Goal: Book appointment/travel/reservation

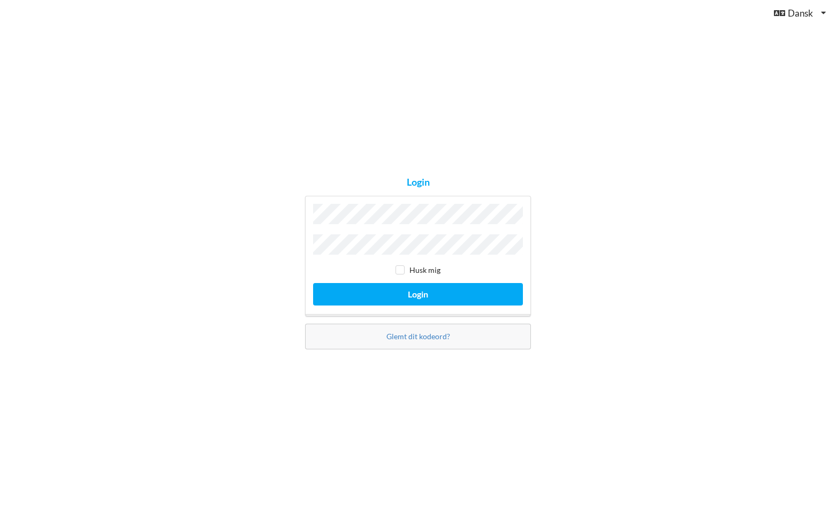
click at [313, 283] on button "Login" at bounding box center [418, 294] width 210 height 22
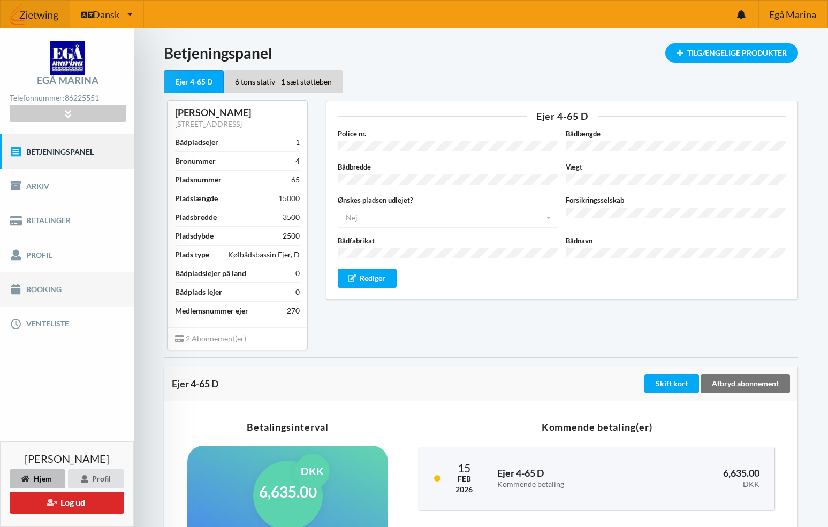
click at [39, 292] on link "Booking" at bounding box center [67, 289] width 134 height 34
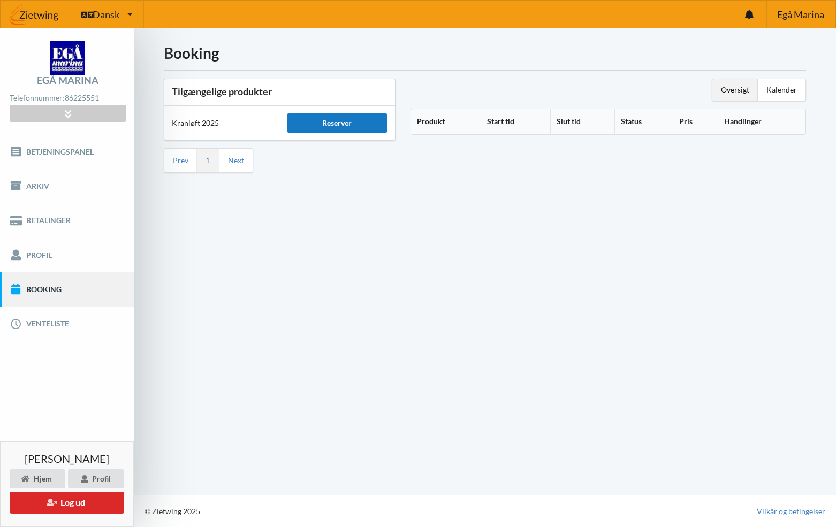
click at [337, 126] on div "Reserver" at bounding box center [337, 122] width 100 height 19
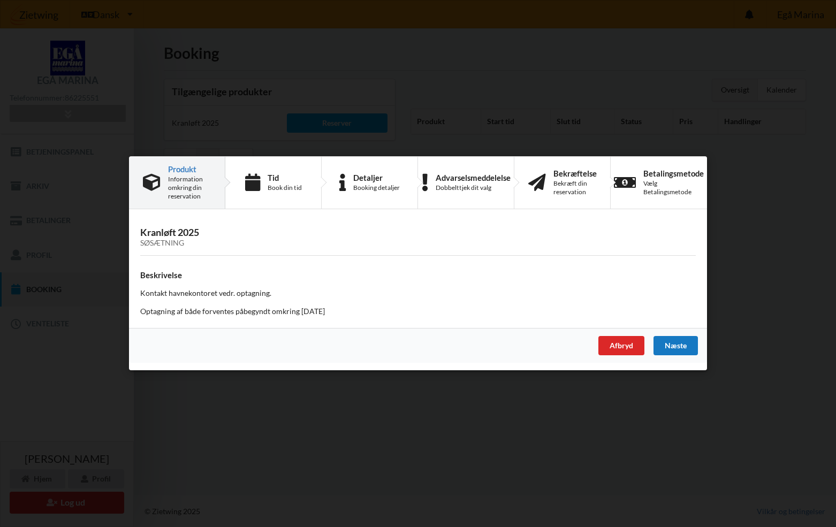
click at [664, 346] on div "Næste" at bounding box center [676, 346] width 44 height 19
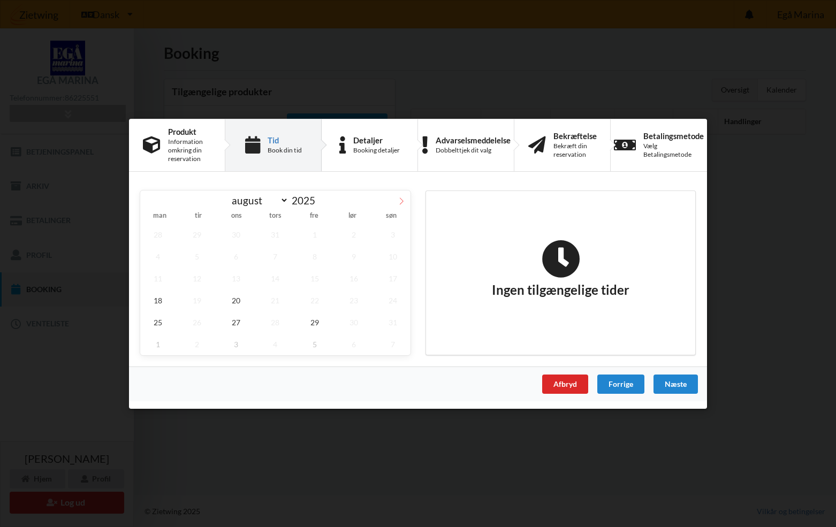
click at [398, 202] on icon at bounding box center [401, 200] width 7 height 7
click at [232, 279] on span "17" at bounding box center [235, 278] width 35 height 22
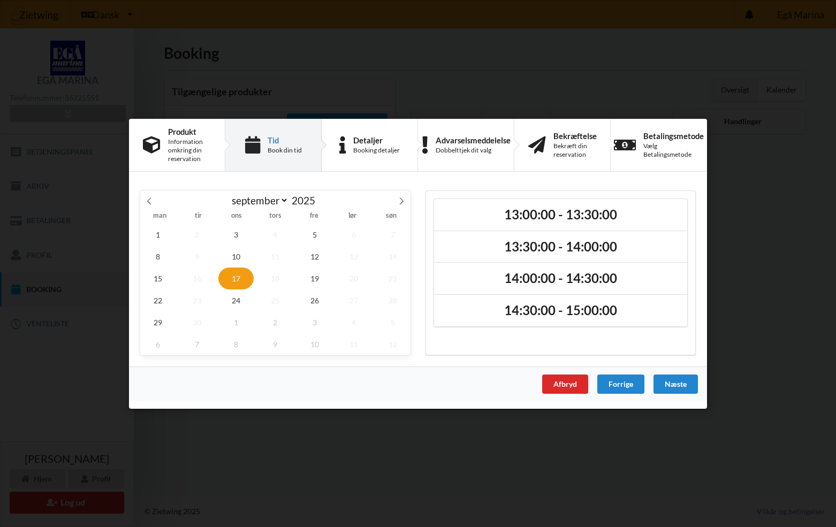
click at [276, 282] on span "18" at bounding box center [275, 278] width 35 height 22
click at [315, 284] on span "19" at bounding box center [314, 278] width 35 height 22
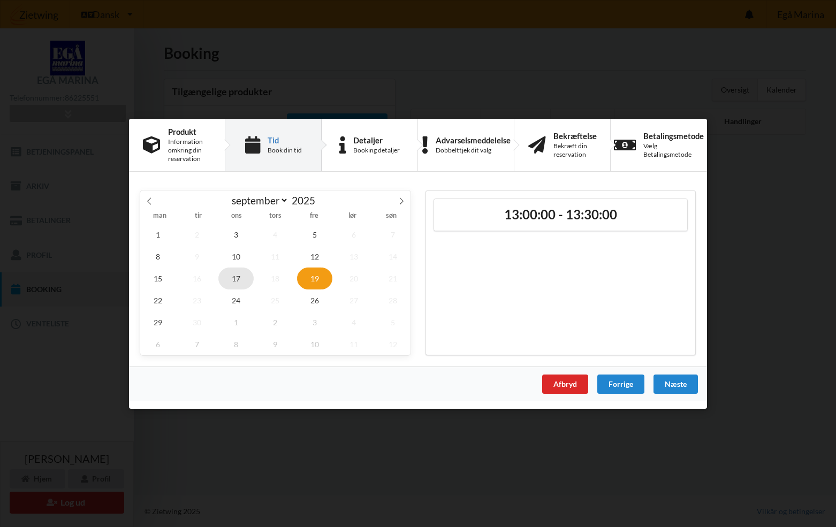
click at [241, 279] on span "17" at bounding box center [235, 278] width 35 height 22
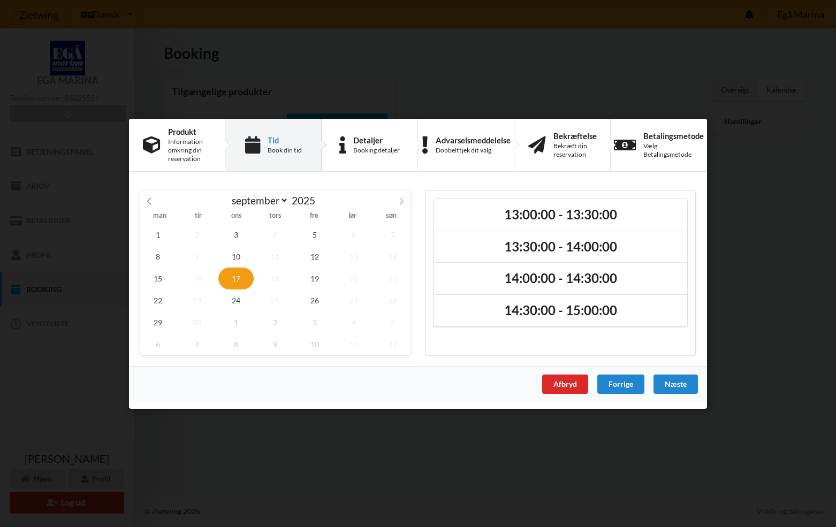
click at [398, 202] on icon at bounding box center [401, 200] width 7 height 7
click at [149, 200] on icon at bounding box center [149, 200] width 7 height 7
click at [236, 303] on span "24" at bounding box center [235, 300] width 35 height 22
click at [311, 302] on span "26" at bounding box center [314, 300] width 35 height 22
click at [240, 301] on span "24" at bounding box center [235, 300] width 35 height 22
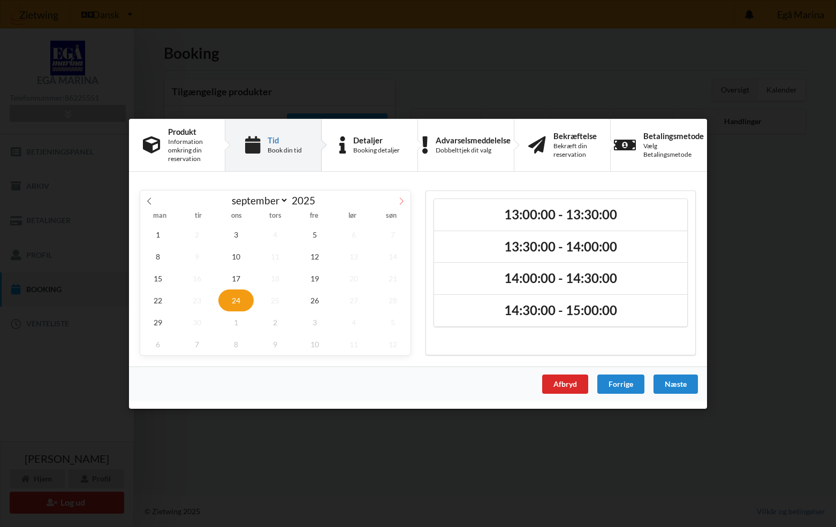
click at [400, 201] on icon at bounding box center [401, 200] width 7 height 7
click at [234, 231] on span "1" at bounding box center [235, 234] width 35 height 22
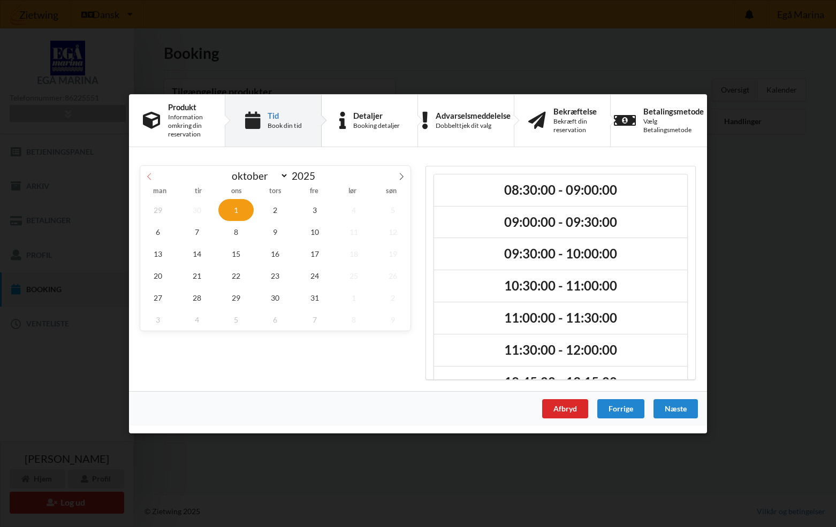
click at [150, 177] on icon at bounding box center [149, 175] width 7 height 7
click at [257, 364] on div "[DATE] august september oktober november [DATE] man tir ons tors fre lør søn 1 …" at bounding box center [275, 272] width 285 height 229
click at [268, 297] on span "2" at bounding box center [275, 297] width 35 height 22
click at [163, 211] on span "29" at bounding box center [157, 210] width 35 height 22
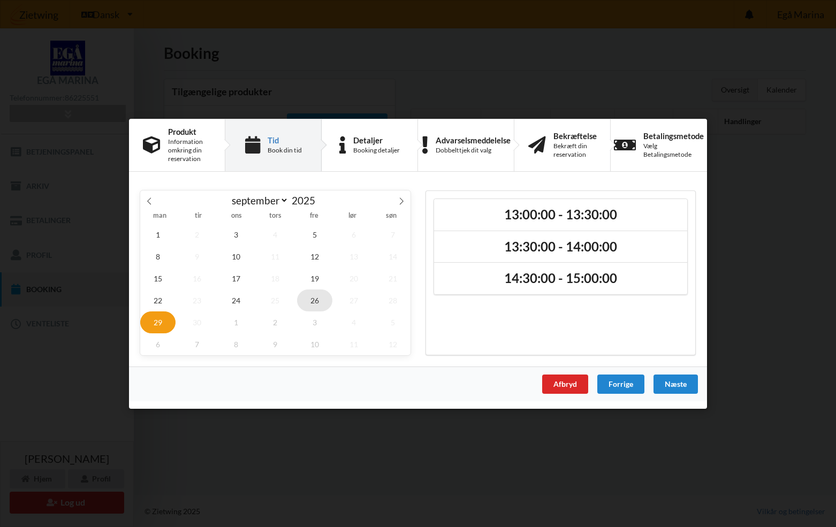
click at [316, 306] on span "26" at bounding box center [314, 300] width 35 height 22
click at [241, 302] on span "24" at bounding box center [235, 300] width 35 height 22
click at [236, 328] on span "1" at bounding box center [235, 322] width 35 height 22
select select "9"
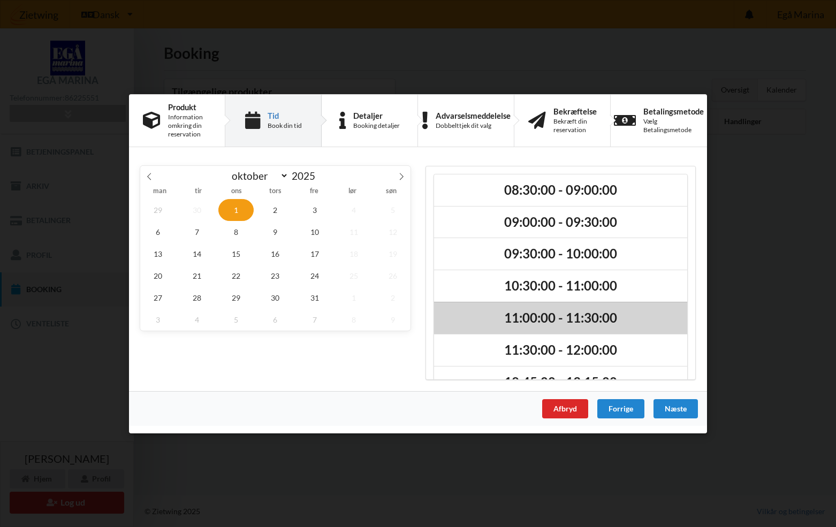
click at [504, 321] on h2 "11:00:00 - 11:30:00" at bounding box center [561, 318] width 238 height 17
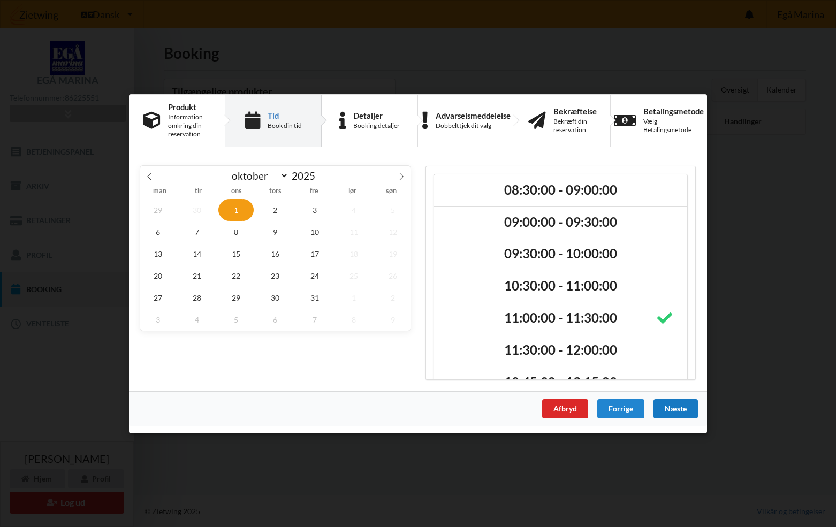
click at [670, 410] on div "Næste" at bounding box center [676, 408] width 44 height 19
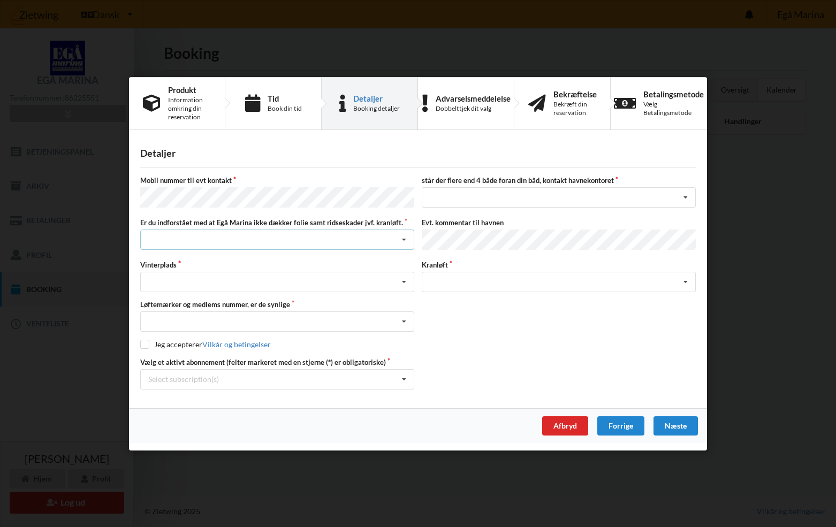
click at [403, 242] on icon at bounding box center [404, 240] width 16 height 20
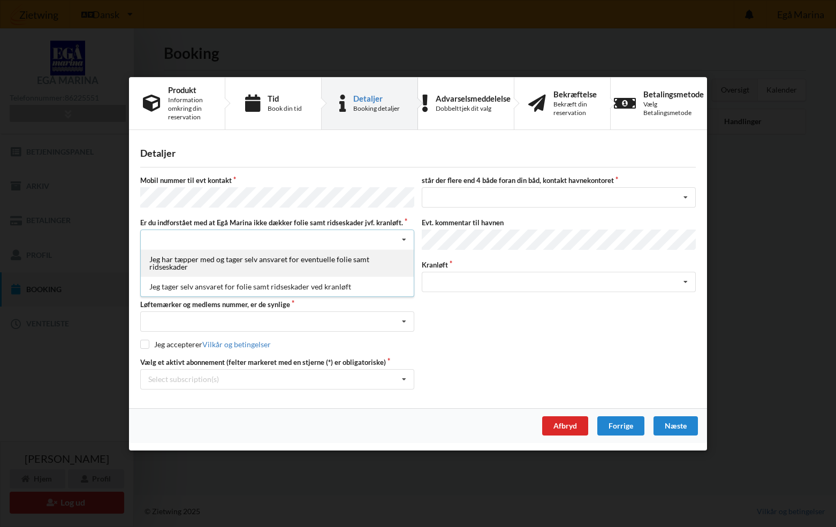
click at [314, 256] on div "Jeg har tæpper med og tager selv ansvaret for eventuelle folie samt ridseskader" at bounding box center [277, 262] width 273 height 27
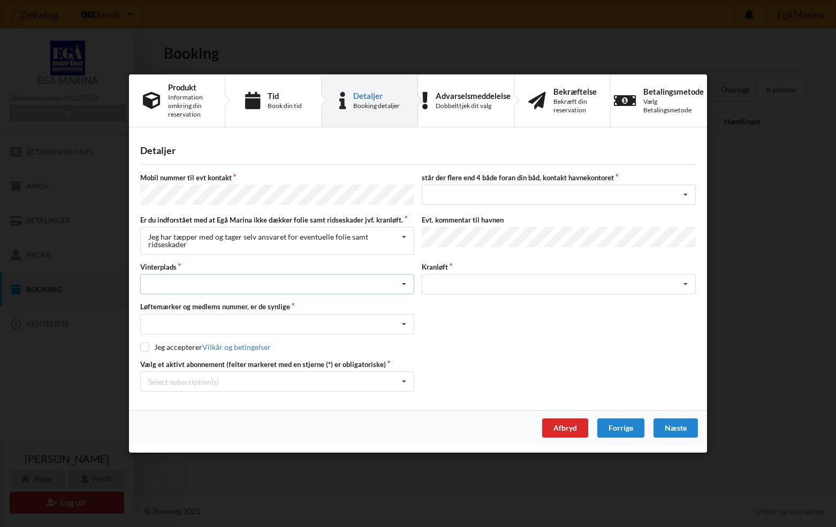
click at [404, 283] on icon at bounding box center [404, 285] width 16 height 20
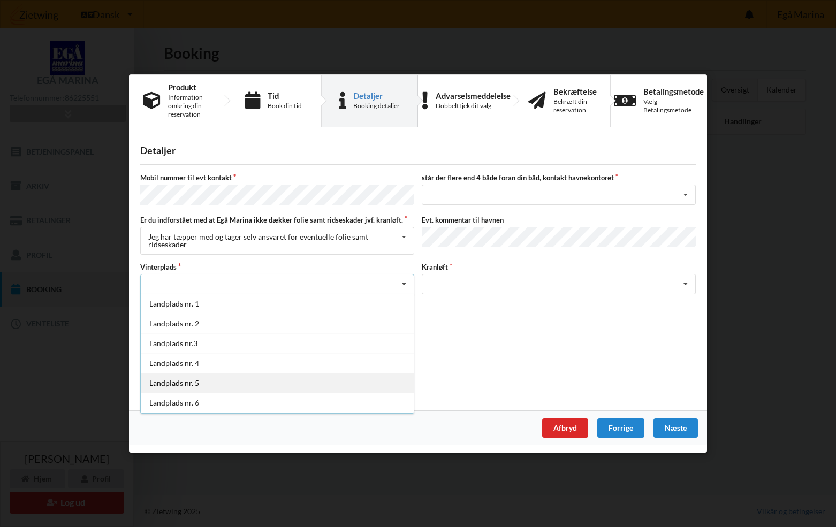
click at [214, 382] on div "Landplads nr. 5" at bounding box center [277, 383] width 273 height 20
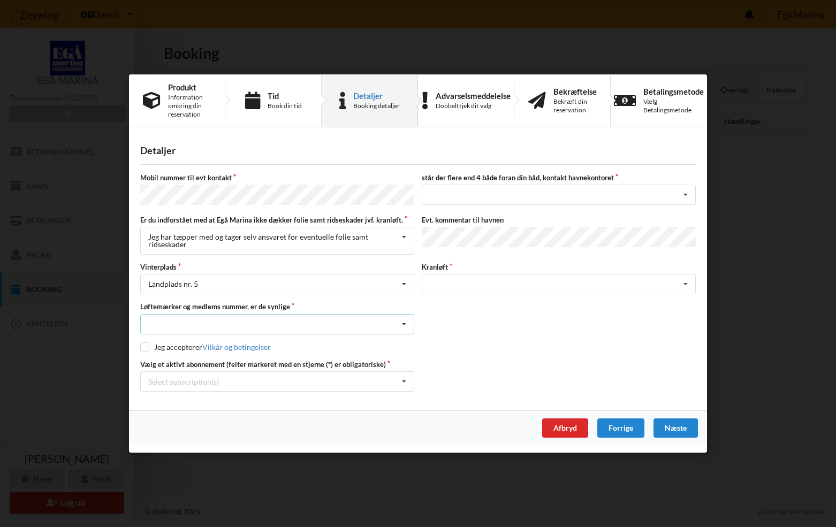
click at [407, 323] on icon at bounding box center [404, 324] width 16 height 20
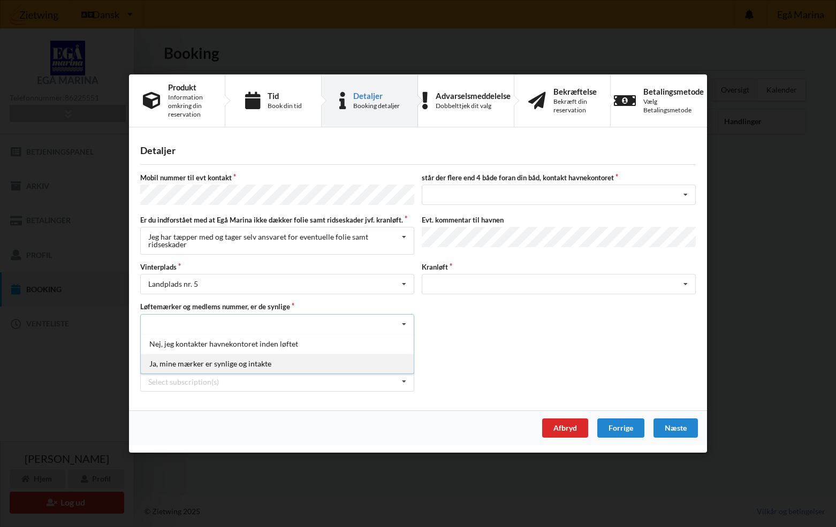
click at [242, 359] on div "Ja, mine mærker er synlige og intakte" at bounding box center [277, 363] width 273 height 20
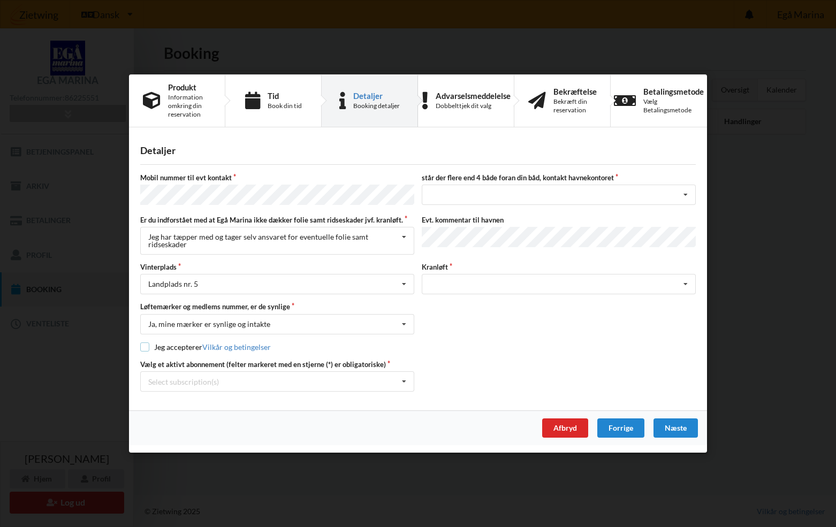
click at [146, 346] on input "checkbox" at bounding box center [144, 346] width 9 height 9
checkbox input "true"
click at [399, 378] on icon at bounding box center [404, 382] width 16 height 20
click at [194, 397] on div "* Ejer 4-65 D" at bounding box center [277, 401] width 273 height 20
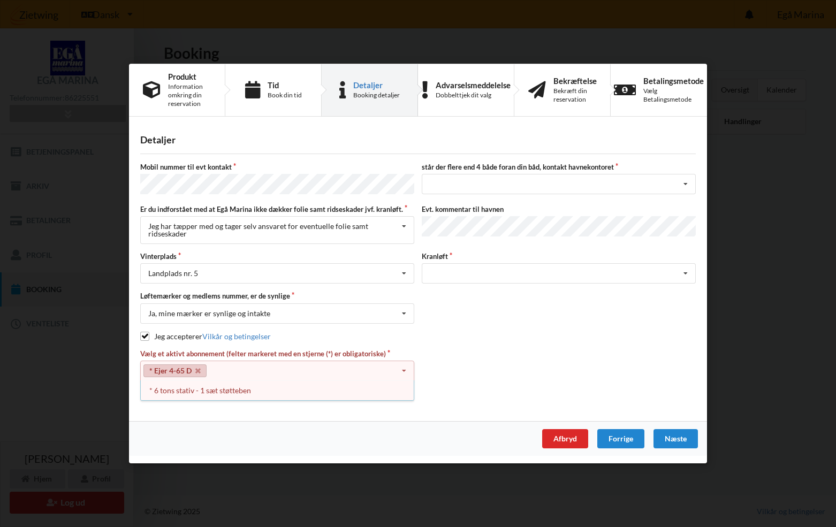
click at [458, 366] on div "Vælg et aktivt abonnement (felter markeret med en stjerne (*) er obligatoriske)…" at bounding box center [417, 375] width 563 height 53
click at [256, 391] on div "* 6 tons stativ - 1 sæt støtteben" at bounding box center [277, 391] width 273 height 20
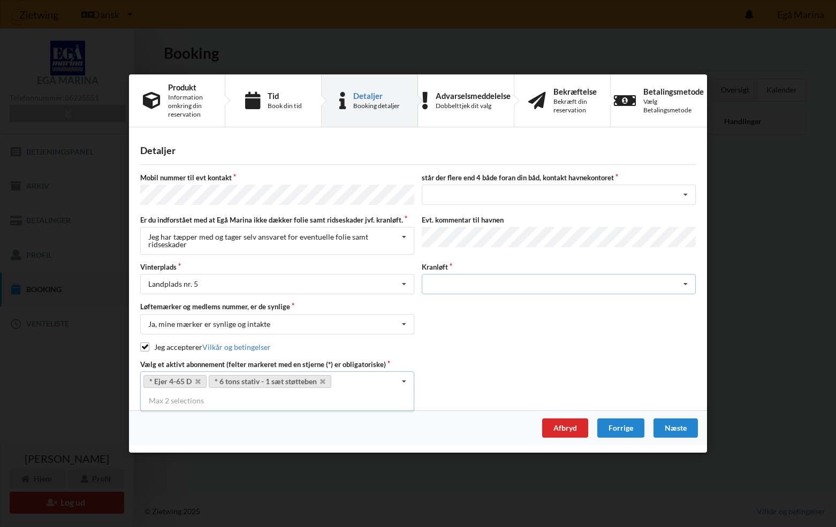
click at [684, 284] on icon at bounding box center [686, 285] width 16 height 20
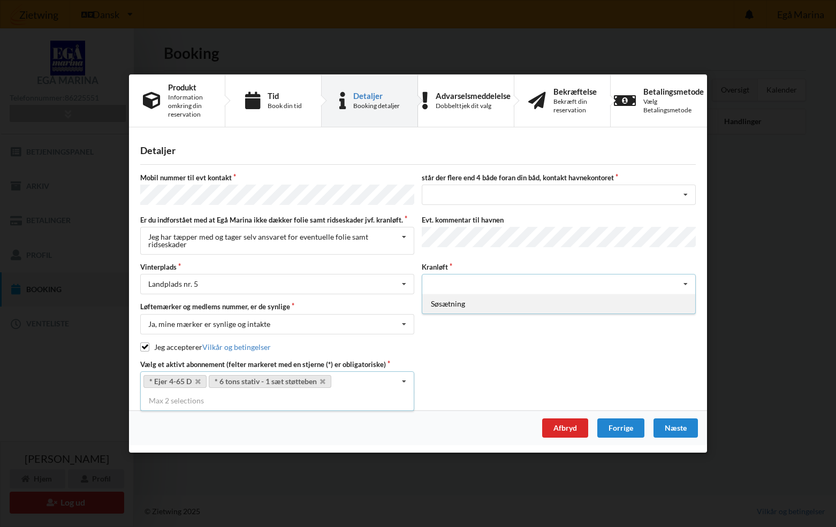
click at [567, 303] on div "Søsætning" at bounding box center [558, 304] width 273 height 20
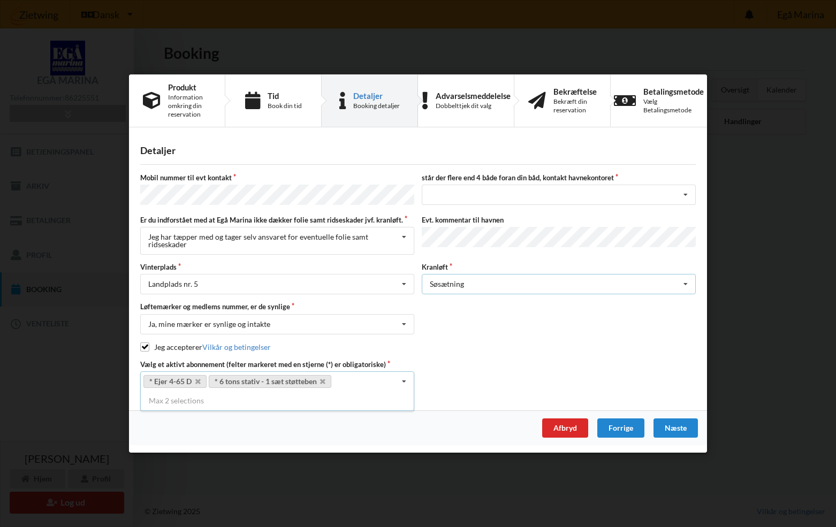
click at [688, 282] on icon at bounding box center [686, 285] width 16 height 20
click at [555, 427] on div "Afbryd" at bounding box center [565, 428] width 46 height 19
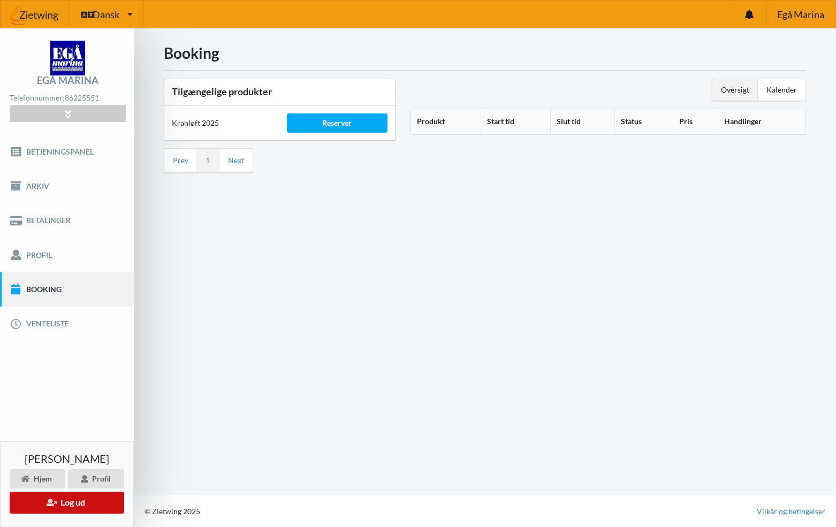
click at [65, 502] on button "Log ud" at bounding box center [67, 503] width 115 height 22
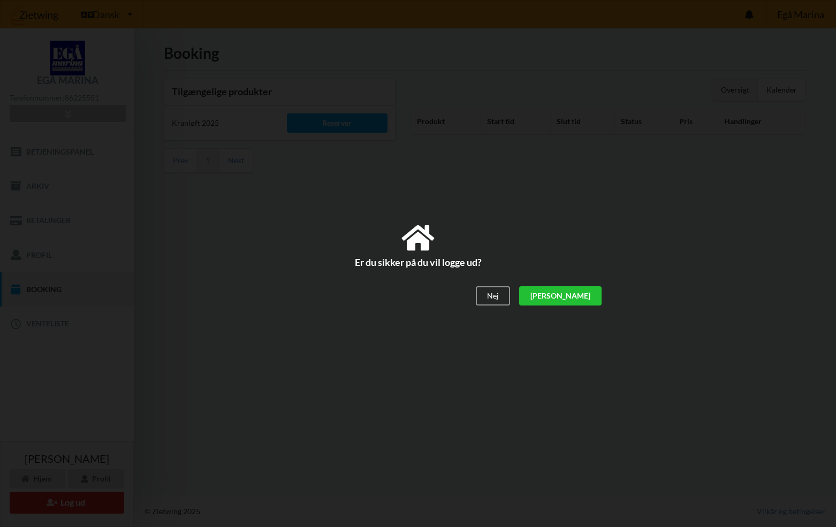
click at [581, 299] on div "[PERSON_NAME]" at bounding box center [560, 295] width 82 height 19
